Goal: Task Accomplishment & Management: Manage account settings

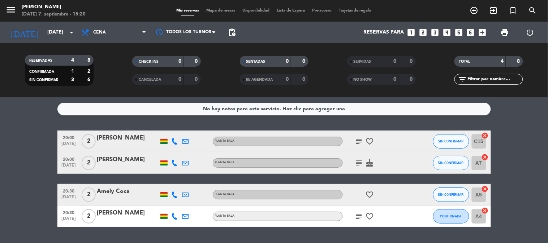
click at [17, 169] on bookings-row "20:00 [DATE] 2 [PERSON_NAME] Planta baja subject favorite_border SIN CONFIRMAR …" at bounding box center [274, 179] width 548 height 97
click at [27, 170] on bookings-row "20:00 [DATE] 2 [PERSON_NAME] Planta baja subject favorite_border SIN CONFIRMAR …" at bounding box center [274, 179] width 548 height 97
click at [369, 195] on icon "favorite_border" at bounding box center [370, 195] width 9 height 9
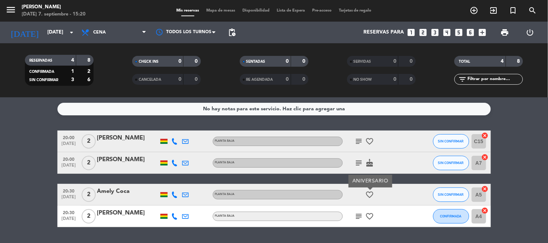
click at [369, 195] on icon "favorite_border" at bounding box center [370, 195] width 9 height 9
click at [371, 214] on icon "favorite_border" at bounding box center [370, 216] width 9 height 9
click at [371, 212] on icon "favorite_border" at bounding box center [370, 216] width 9 height 9
click at [358, 213] on icon "subject" at bounding box center [359, 216] width 9 height 9
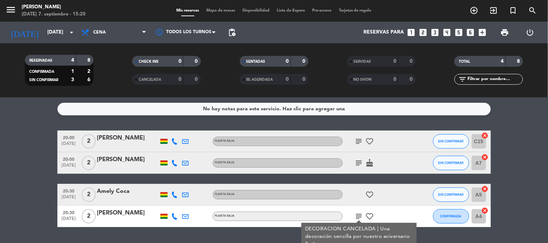
click at [358, 213] on icon "subject" at bounding box center [359, 216] width 9 height 9
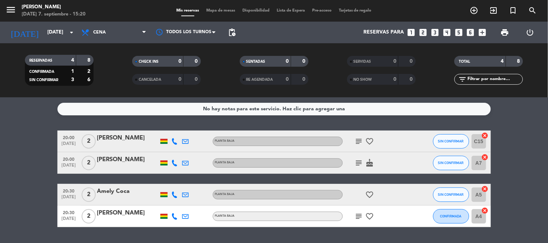
click at [367, 165] on icon "cake" at bounding box center [370, 163] width 9 height 9
click at [361, 165] on icon "subject" at bounding box center [359, 163] width 9 height 9
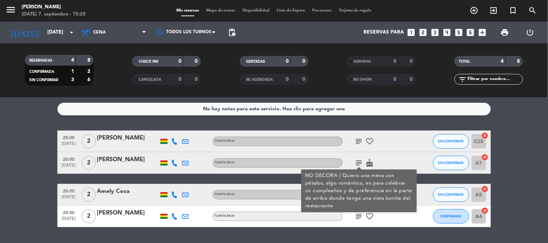
click at [361, 165] on icon "subject" at bounding box center [359, 163] width 9 height 9
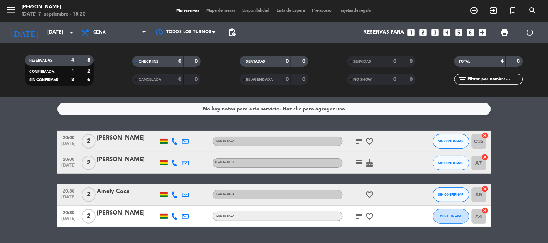
click at [359, 140] on icon "subject" at bounding box center [359, 141] width 9 height 9
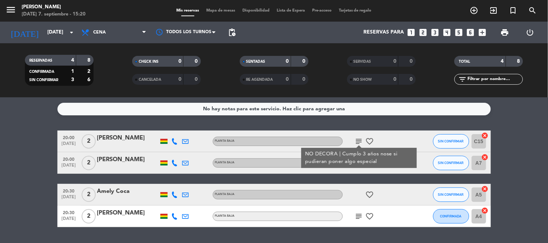
click at [359, 139] on icon "subject" at bounding box center [359, 141] width 9 height 9
